Goal: Find specific page/section: Find specific page/section

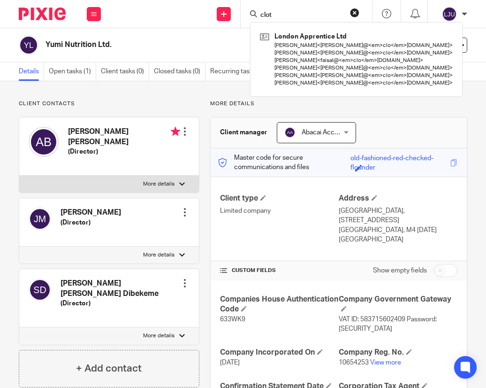
scroll to position [181, 0]
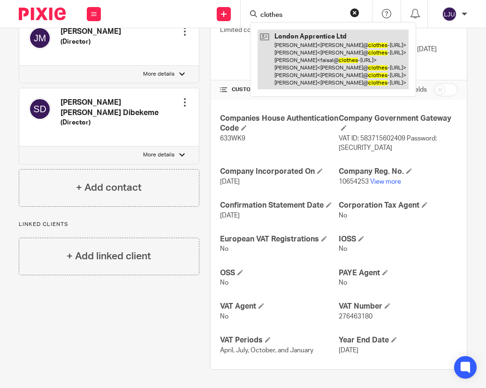
type input "clothes"
click at [297, 46] on link at bounding box center [333, 60] width 151 height 60
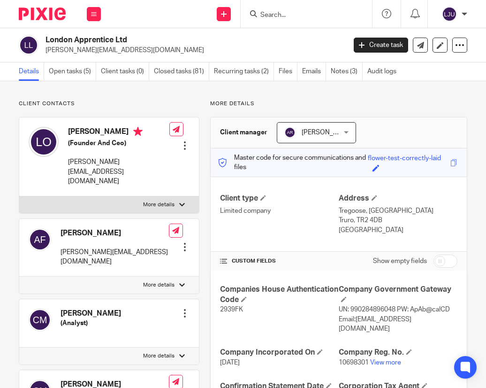
click at [71, 129] on h4 "[PERSON_NAME]" at bounding box center [118, 133] width 101 height 12
copy h4 "Lulu"
drag, startPoint x: 135, startPoint y: 38, endPoint x: 41, endPoint y: 38, distance: 93.9
click at [41, 38] on div "London Apprentice Ltd [PERSON_NAME][EMAIL_ADDRESS][DOMAIN_NAME]" at bounding box center [179, 45] width 321 height 20
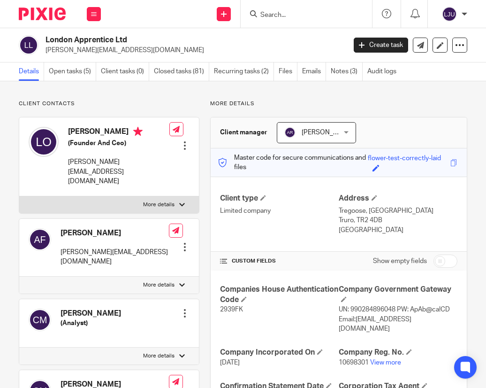
copy div "London Apprentice Ltd"
